Goal: Information Seeking & Learning: Check status

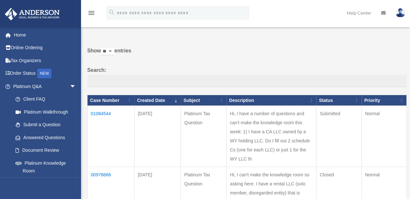
scroll to position [32, 0]
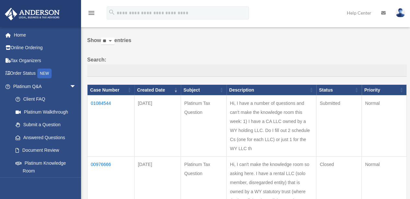
click at [105, 103] on td "01084544" at bounding box center [110, 126] width 47 height 61
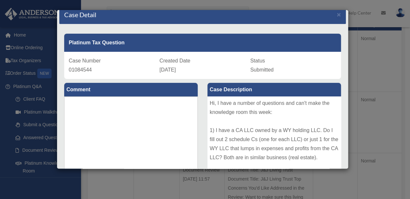
scroll to position [0, 0]
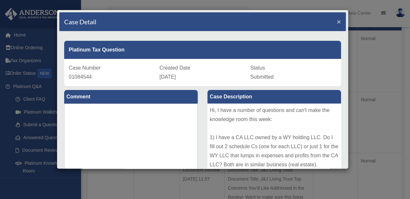
click at [337, 22] on span "×" at bounding box center [339, 21] width 4 height 7
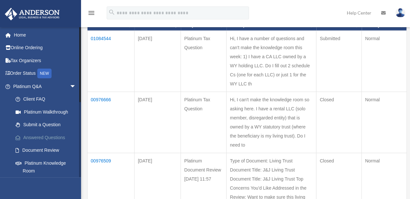
click at [49, 138] on link "Answered Questions" at bounding box center [47, 137] width 77 height 13
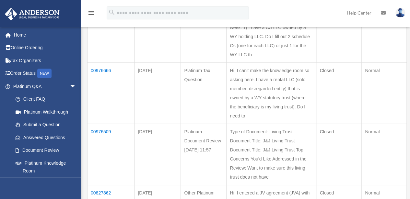
scroll to position [130, 0]
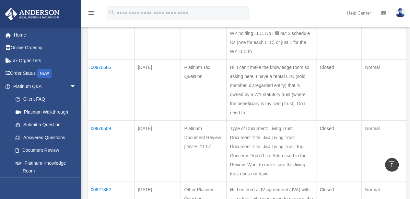
click at [106, 85] on td "00976666" at bounding box center [110, 90] width 47 height 61
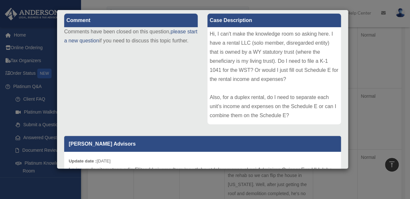
scroll to position [0, 0]
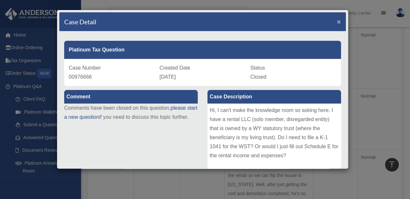
drag, startPoint x: 333, startPoint y: 22, endPoint x: 329, endPoint y: 24, distance: 4.1
click at [337, 22] on span "×" at bounding box center [339, 21] width 4 height 7
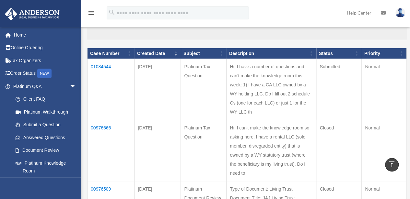
scroll to position [65, 0]
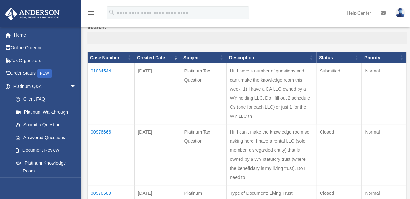
click at [107, 70] on td "01084544" at bounding box center [110, 93] width 47 height 61
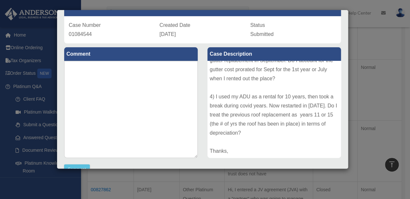
scroll to position [0, 0]
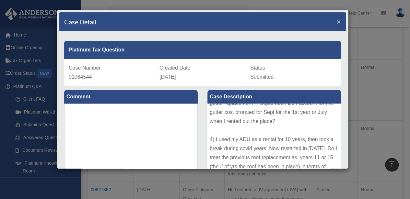
click at [337, 21] on span "×" at bounding box center [339, 21] width 4 height 7
